Goal: Find specific page/section: Find specific page/section

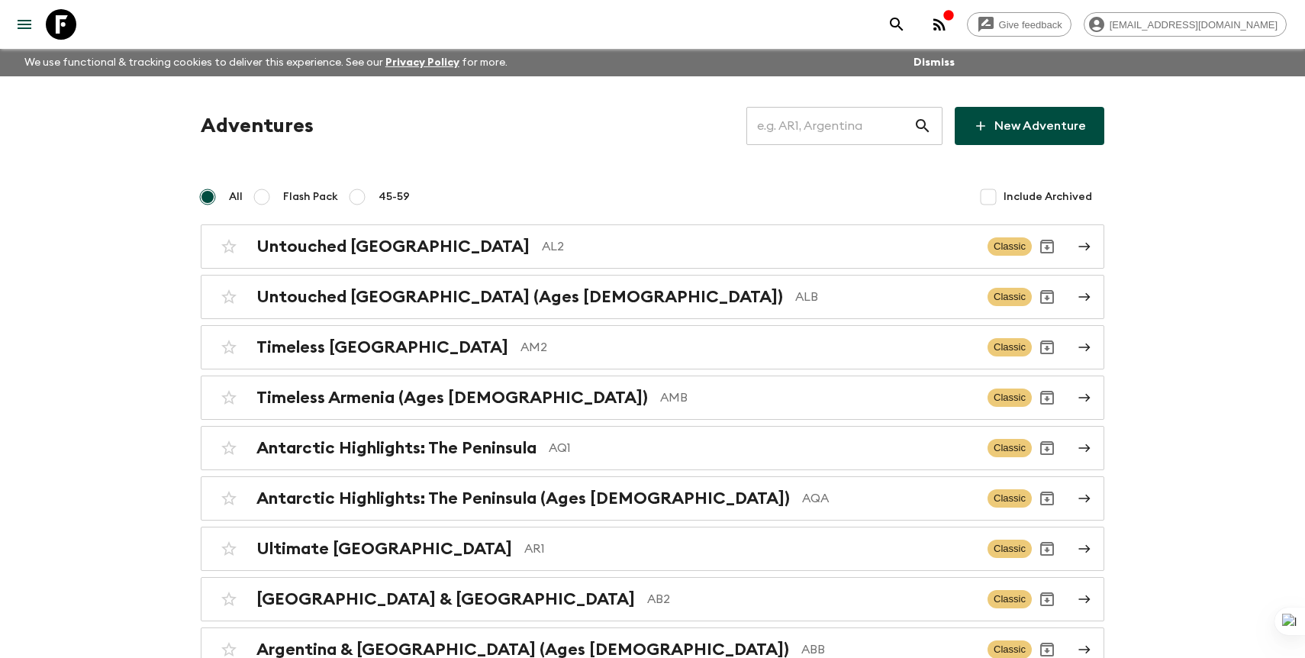
click at [800, 111] on input "text" at bounding box center [829, 126] width 167 height 43
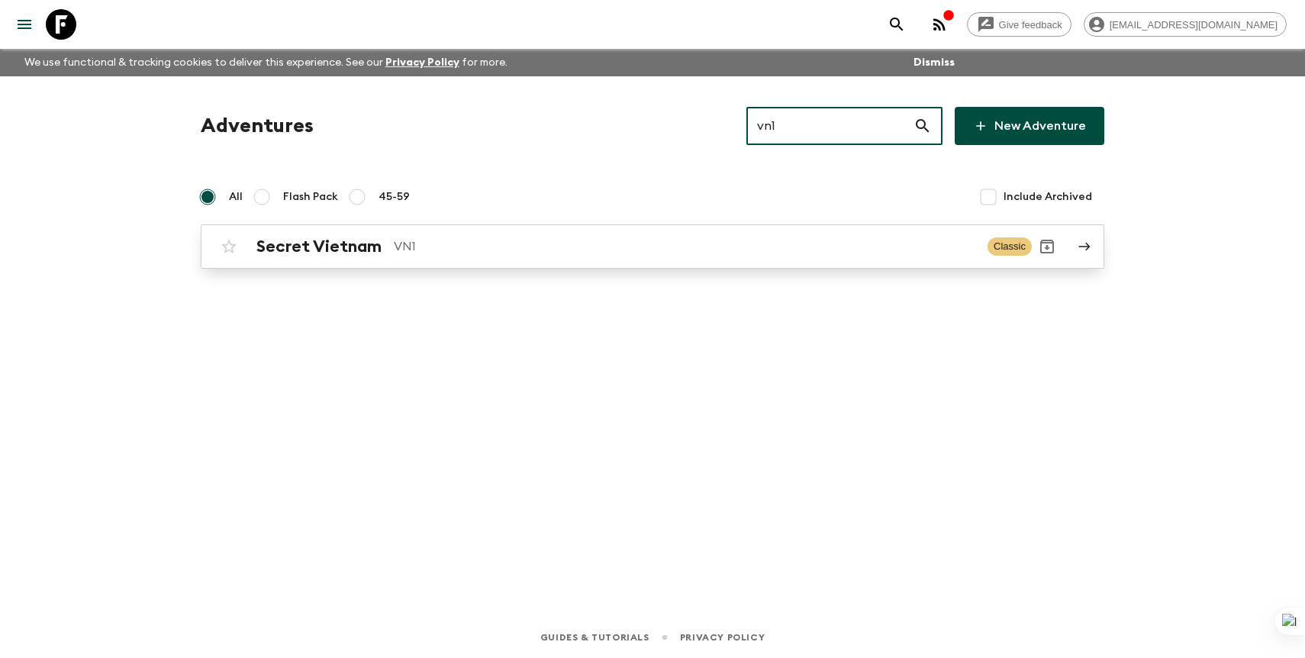
type input "vn1"
click at [579, 249] on p "VN1" at bounding box center [684, 246] width 581 height 18
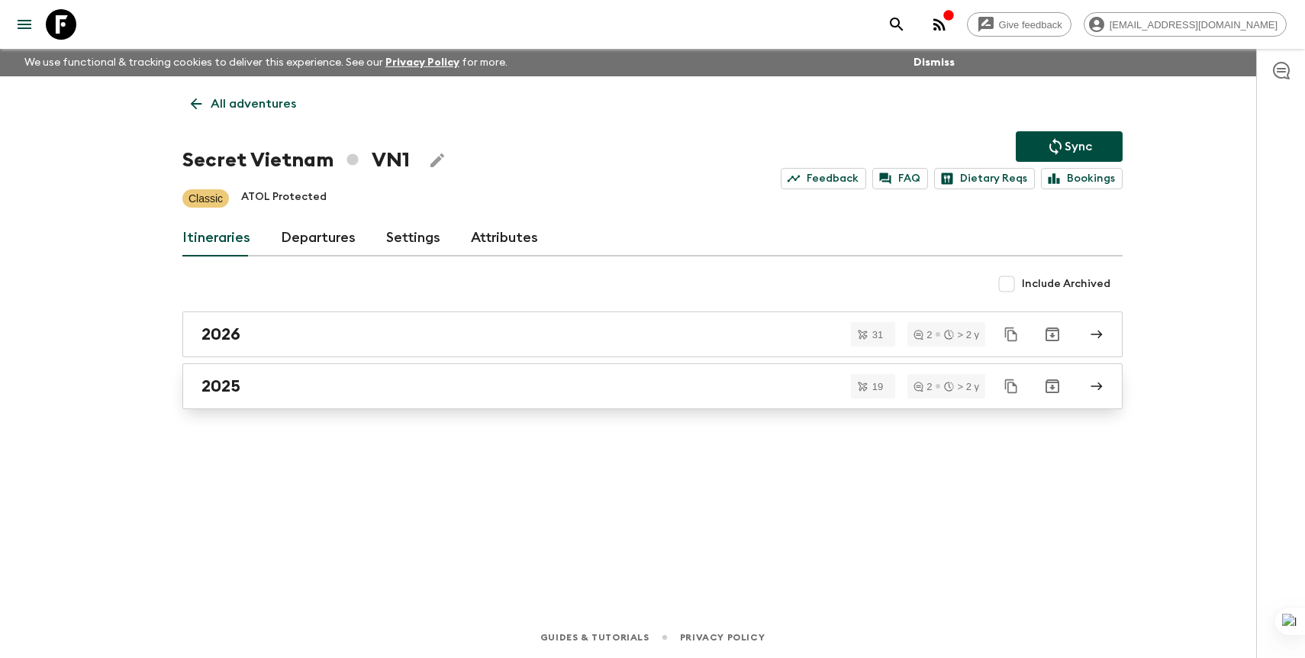
click at [374, 391] on div "2025" at bounding box center [637, 386] width 873 height 20
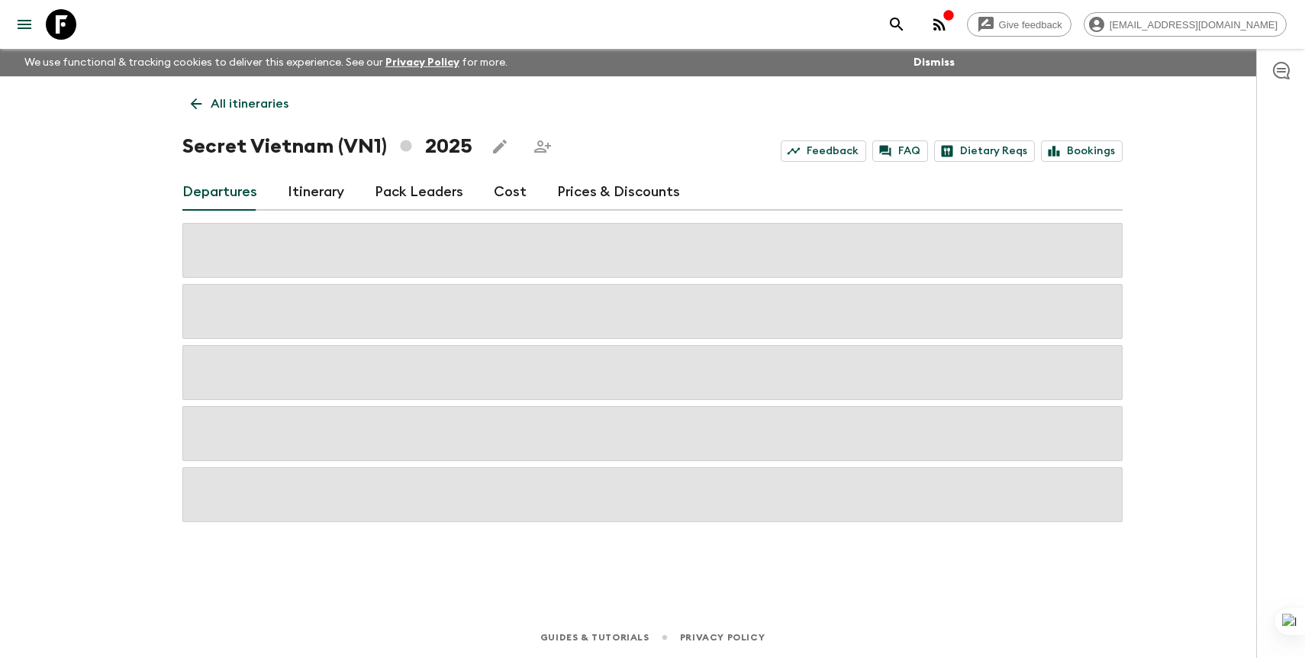
click at [261, 111] on p "All itineraries" at bounding box center [250, 104] width 78 height 18
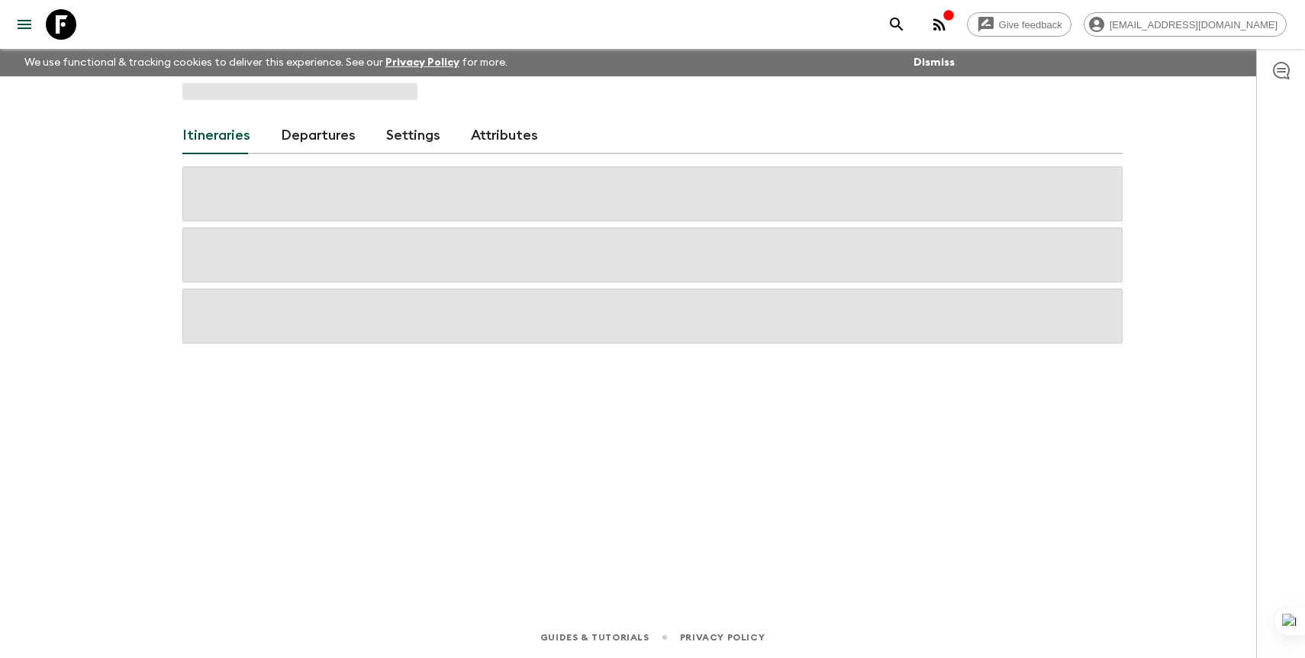
click at [320, 146] on link "Departures" at bounding box center [318, 135] width 75 height 37
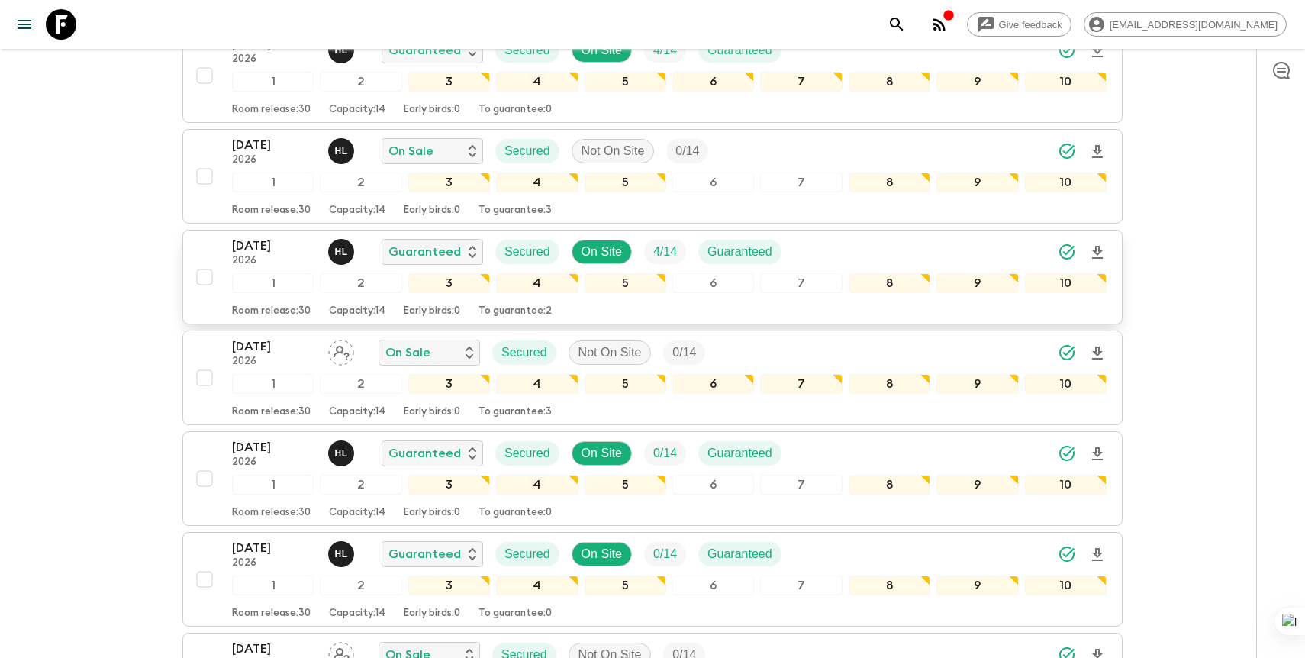
scroll to position [2652, 0]
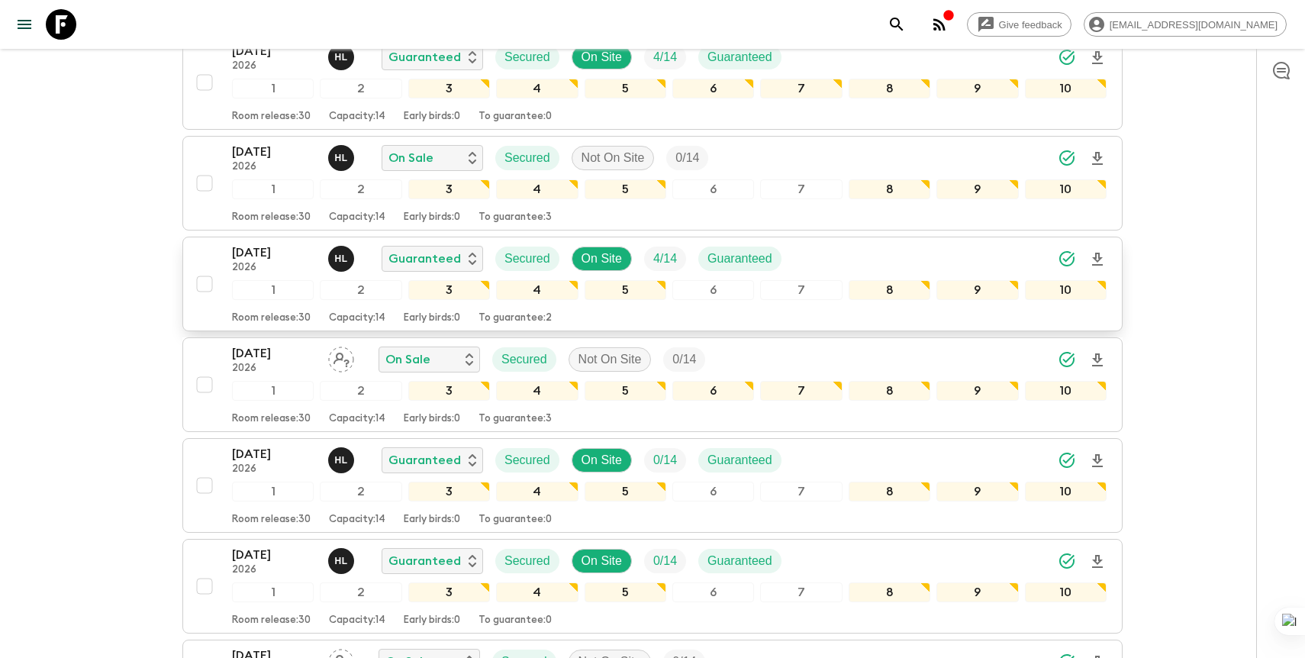
click at [273, 255] on p "27 Mar 2026" at bounding box center [274, 252] width 84 height 18
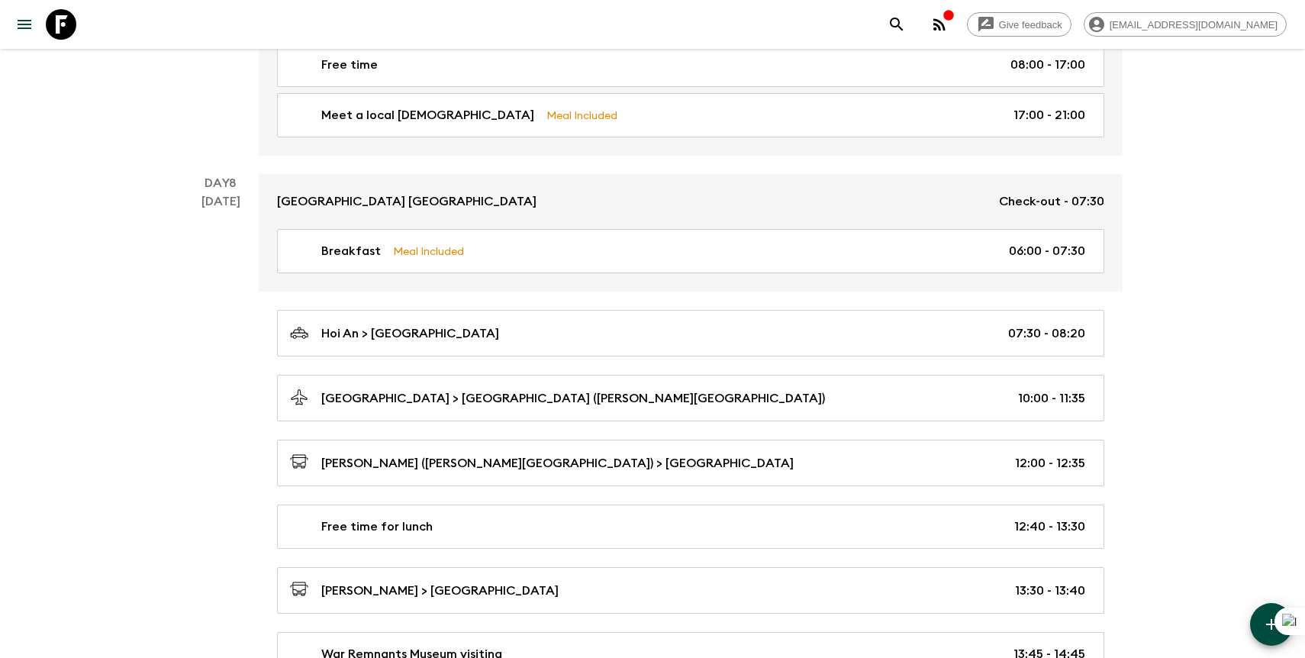
scroll to position [2290, 0]
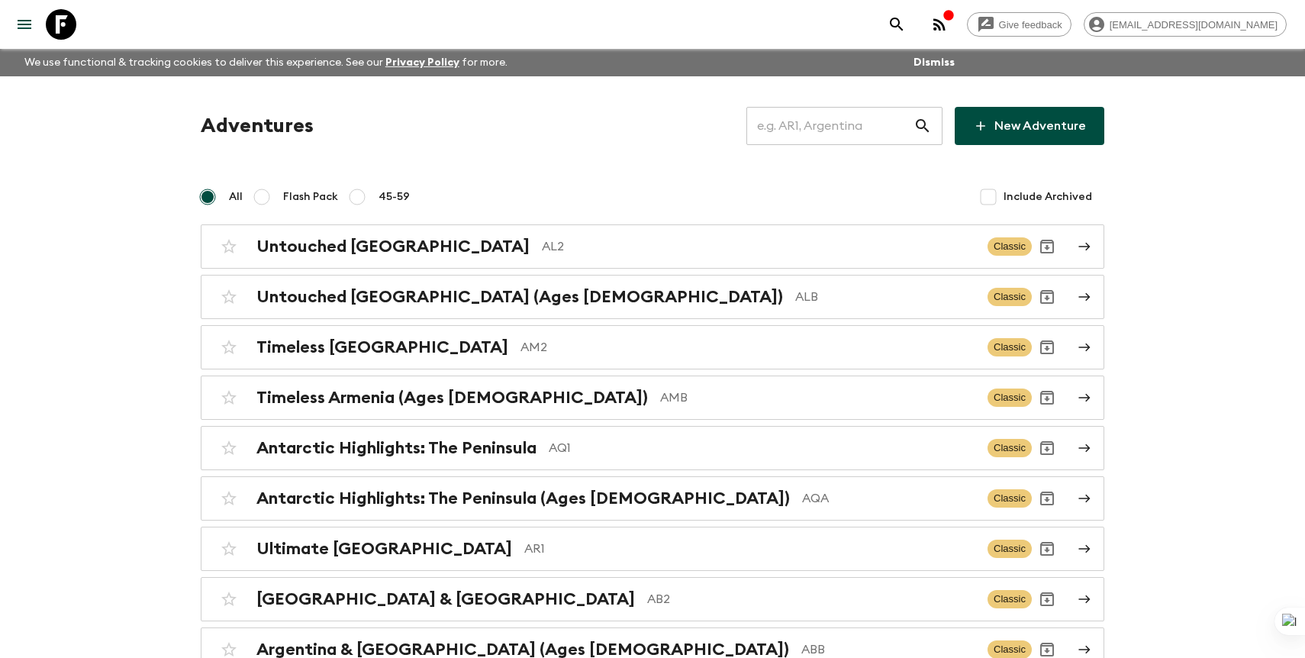
click at [838, 126] on input "text" at bounding box center [829, 126] width 167 height 43
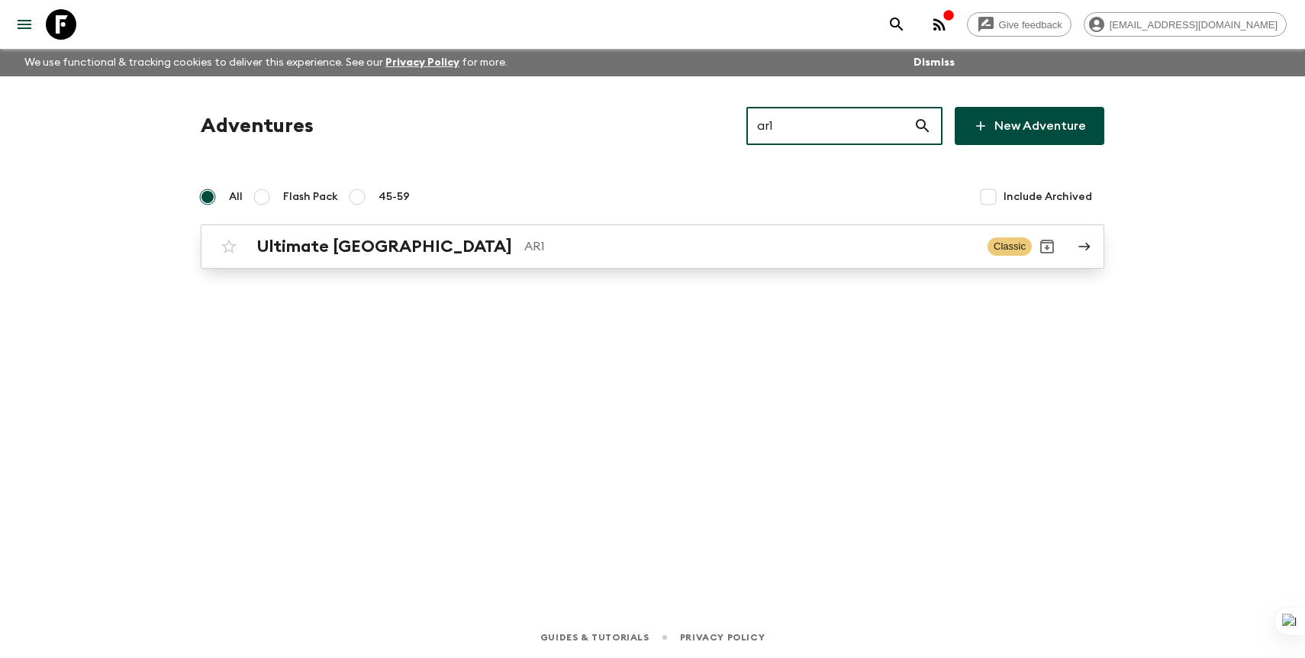
type input "ar1"
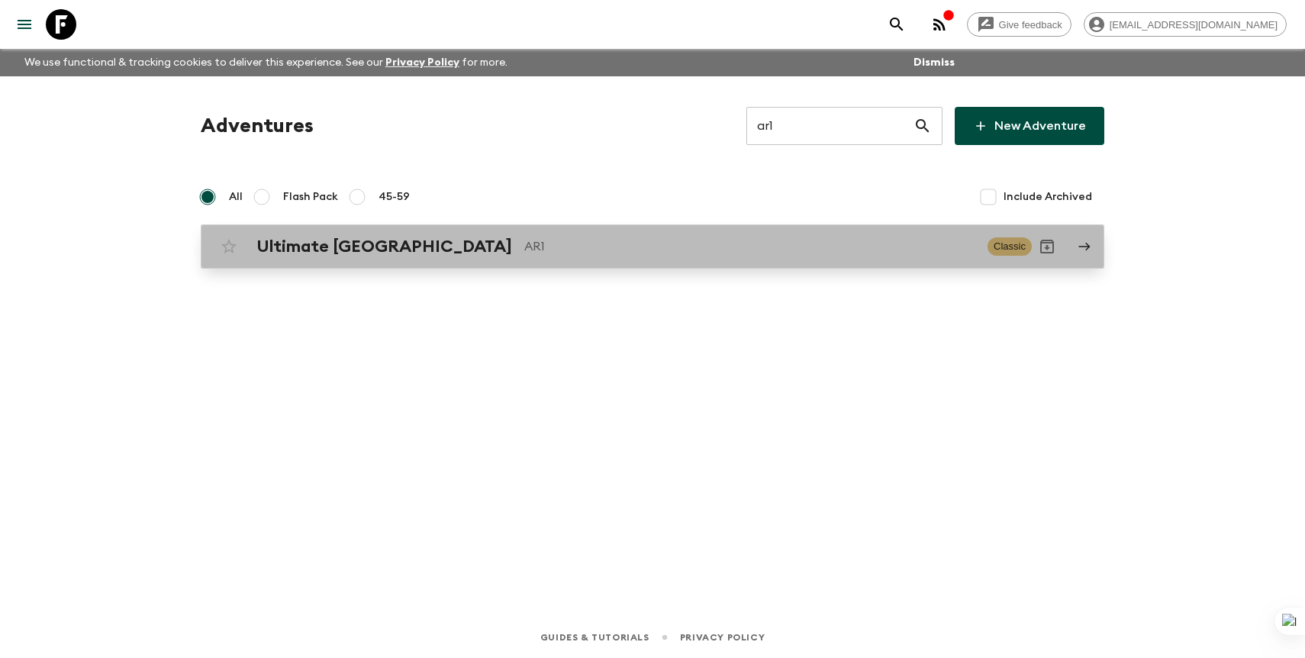
click at [673, 246] on p "AR1" at bounding box center [749, 246] width 451 height 18
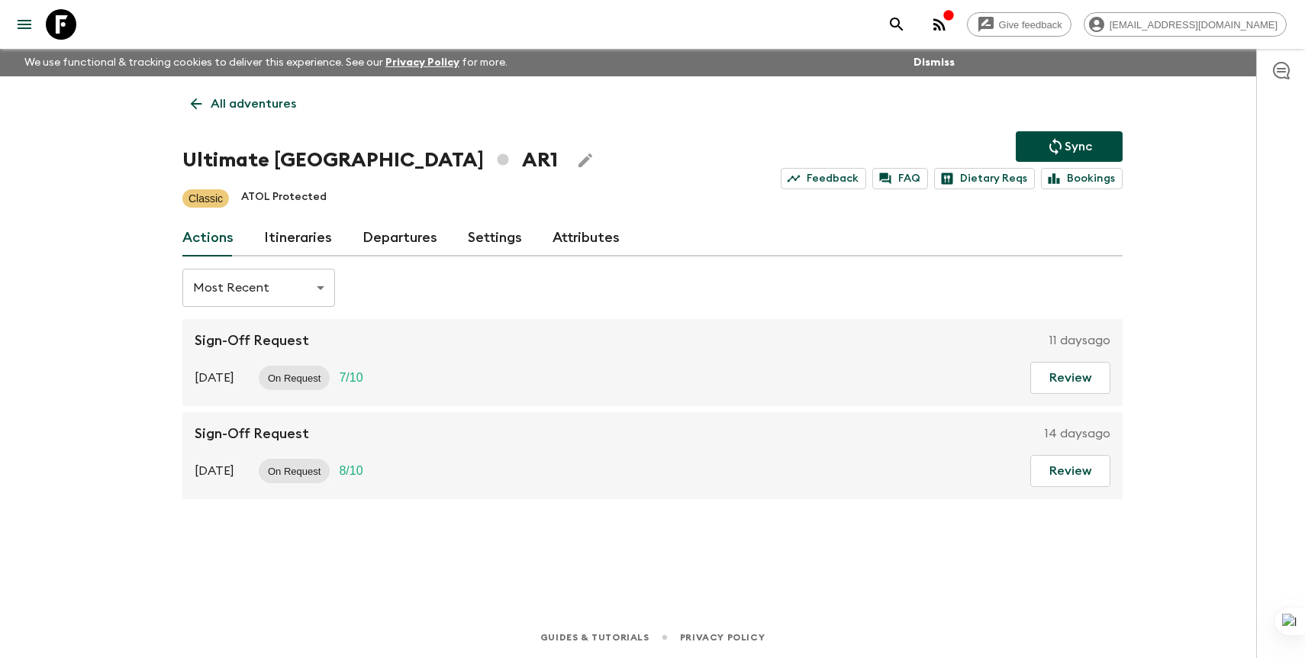
click at [419, 208] on div "All adventures Ultimate Argentina AR1 Sync Feedback FAQ Dietary Reqs Bookings C…" at bounding box center [652, 324] width 977 height 497
click at [413, 234] on link "Departures" at bounding box center [399, 238] width 75 height 37
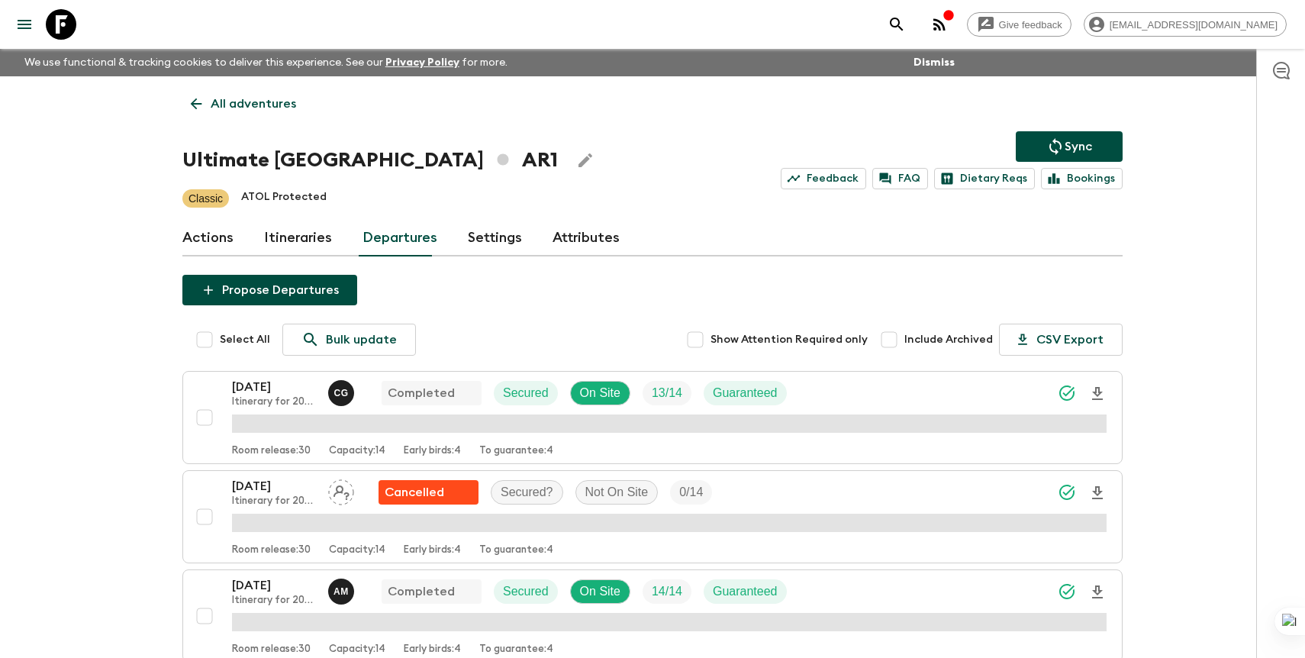
scroll to position [455, 0]
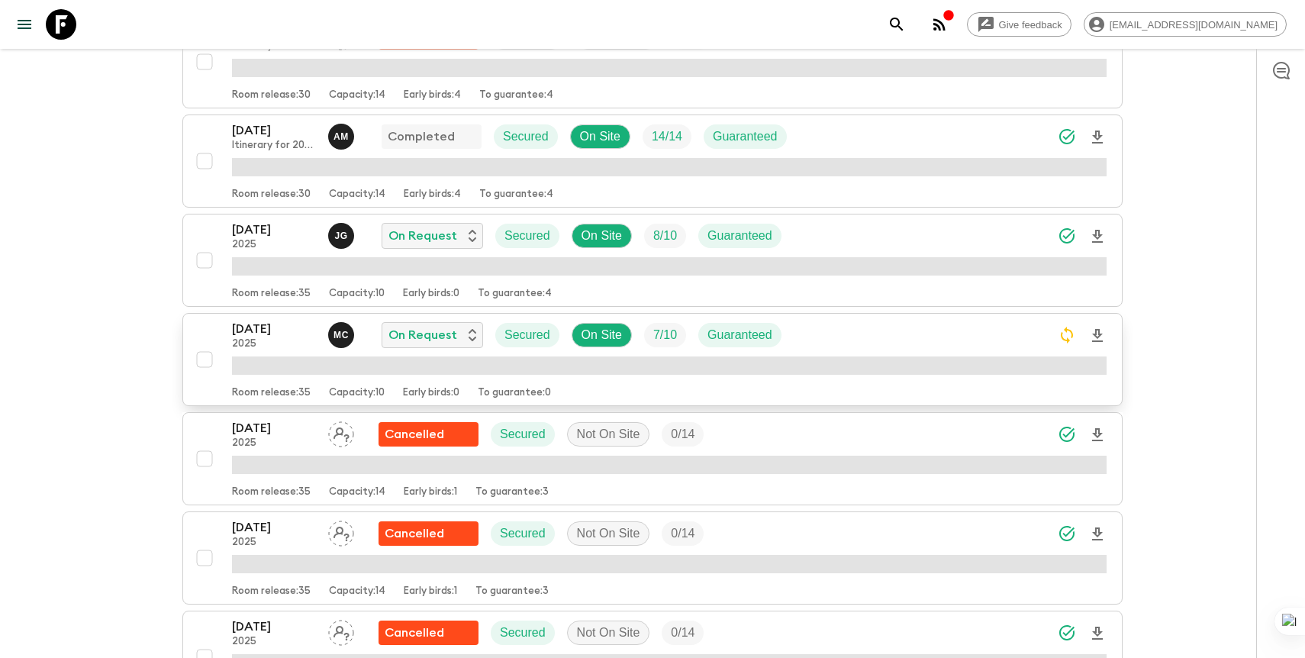
click at [817, 326] on div "[DATE] 2025 M C On Request Secured On Site 7 / 10 Guaranteed" at bounding box center [669, 335] width 874 height 31
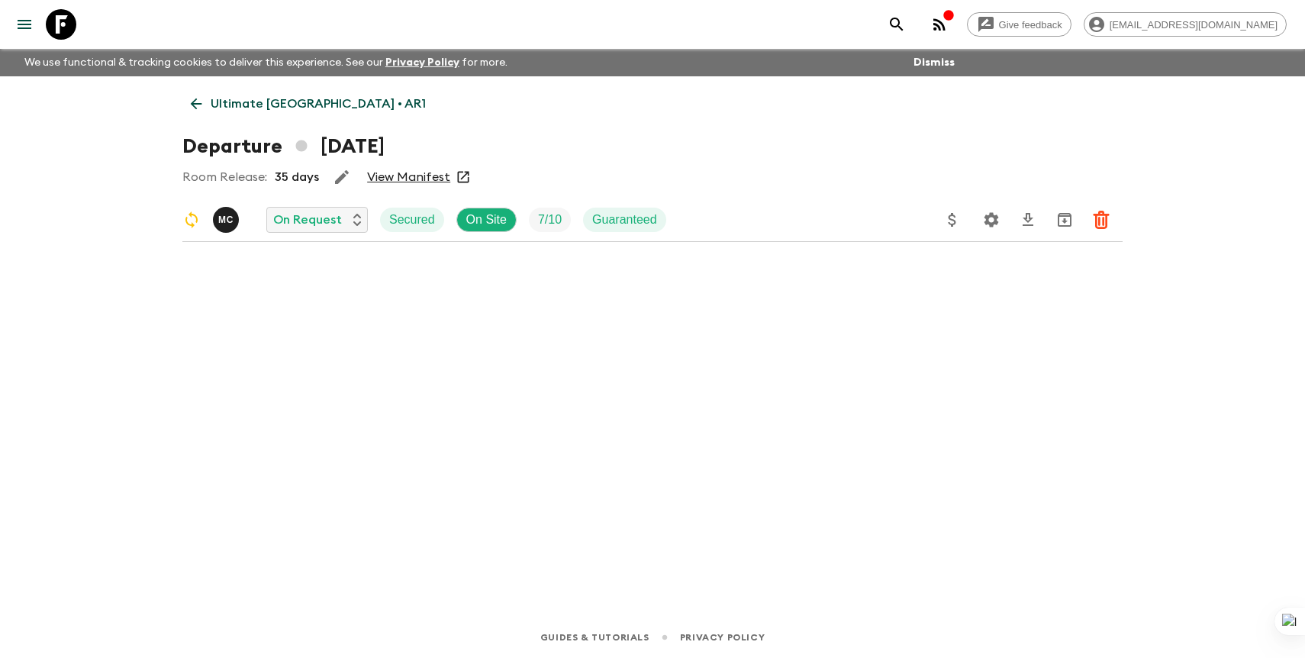
click at [990, 219] on icon "Settings" at bounding box center [991, 220] width 18 height 18
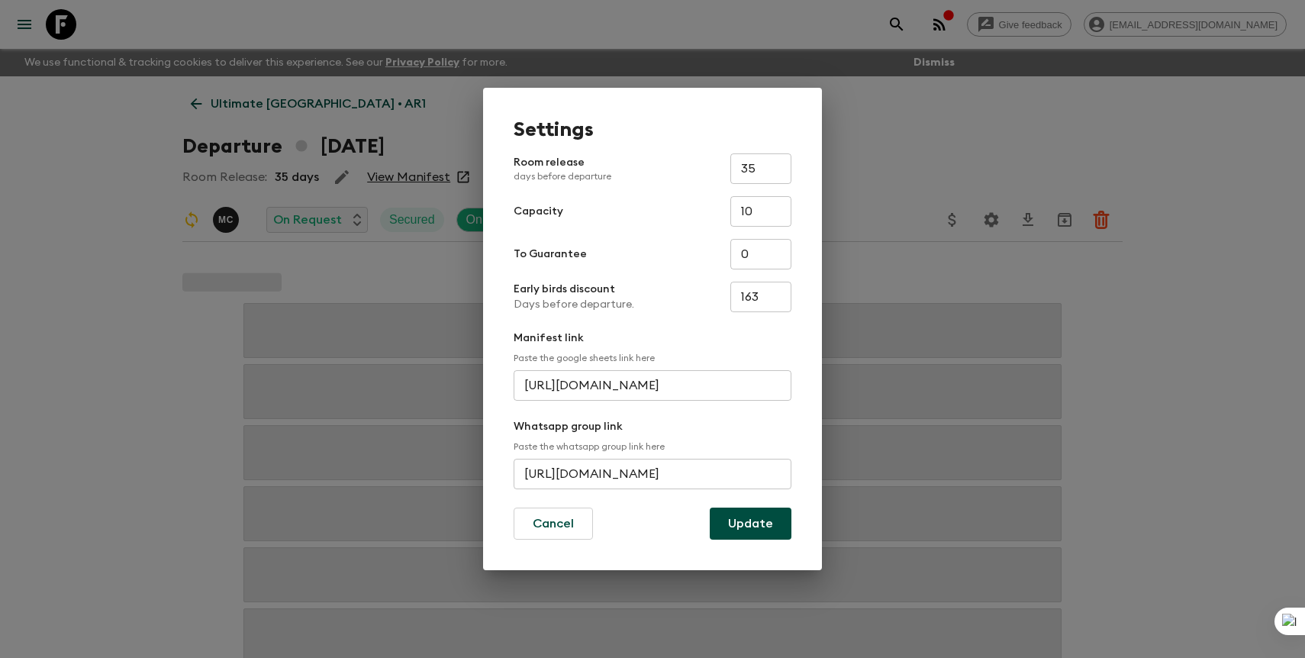
click at [682, 462] on input "[URL][DOMAIN_NAME]" at bounding box center [652, 474] width 278 height 31
